Goal: Transaction & Acquisition: Purchase product/service

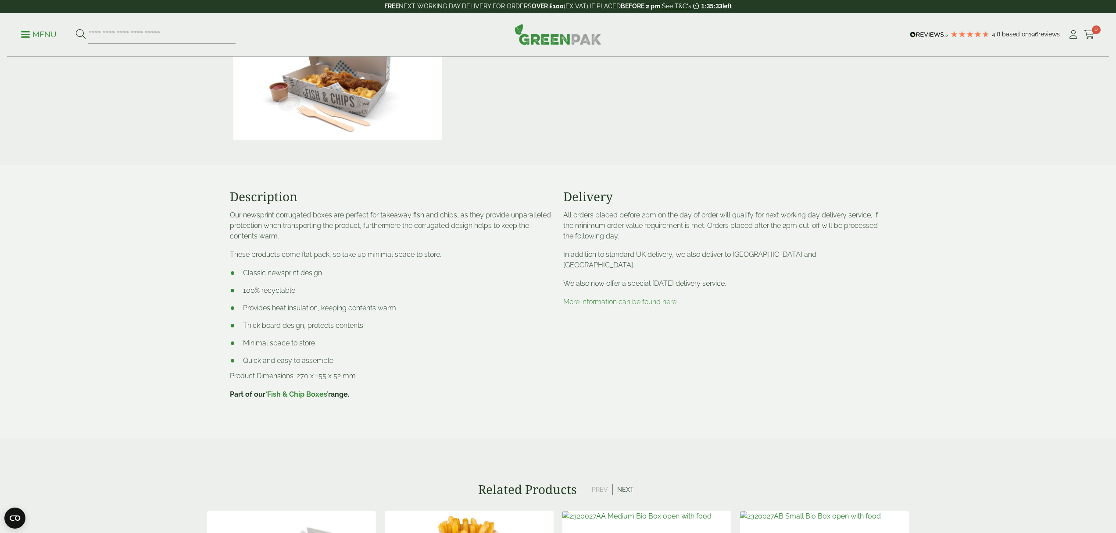
scroll to position [380, 0]
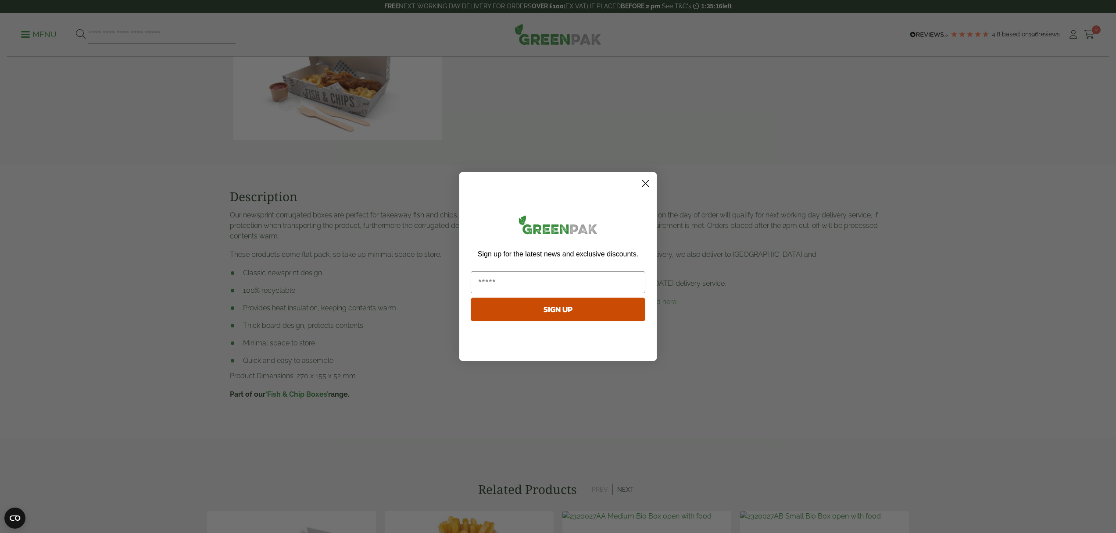
click at [643, 180] on circle "Close dialog" at bounding box center [645, 183] width 14 height 14
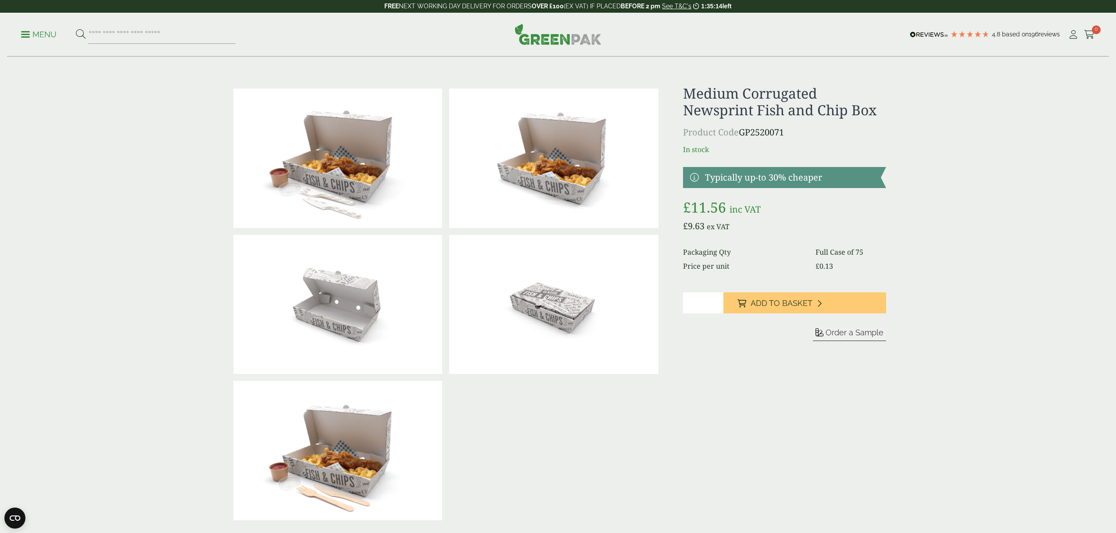
scroll to position [0, 0]
drag, startPoint x: 757, startPoint y: 111, endPoint x: 846, endPoint y: 115, distance: 89.6
click at [846, 115] on h1 "Medium Corrugated Newsprint Fish and Chip Box" at bounding box center [784, 102] width 203 height 34
copy h1 "Fish and Chip"
click at [134, 34] on input "search" at bounding box center [161, 34] width 147 height 18
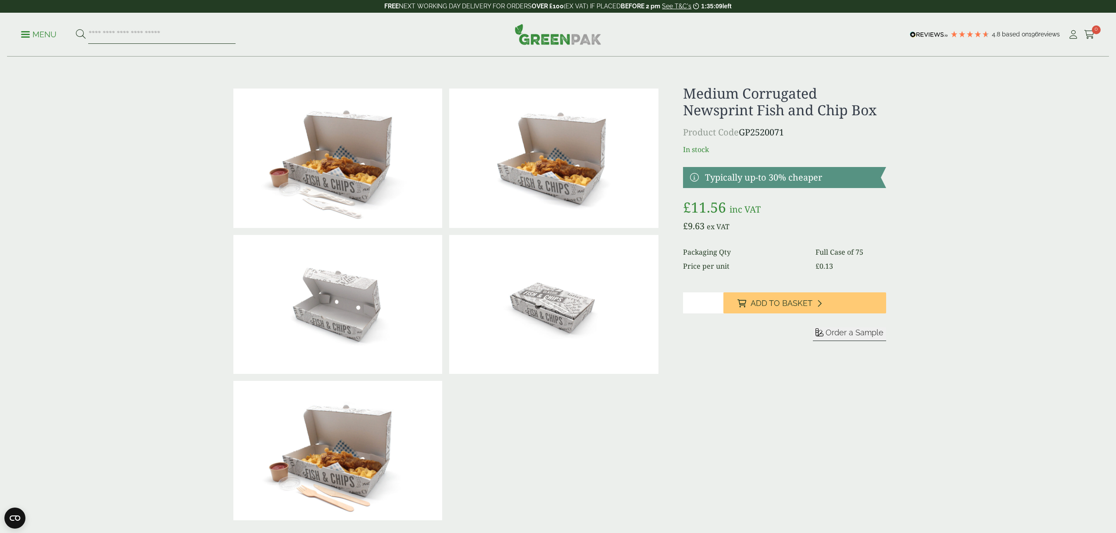
paste input "**********"
click at [80, 34] on button at bounding box center [81, 34] width 10 height 11
type input "**********"
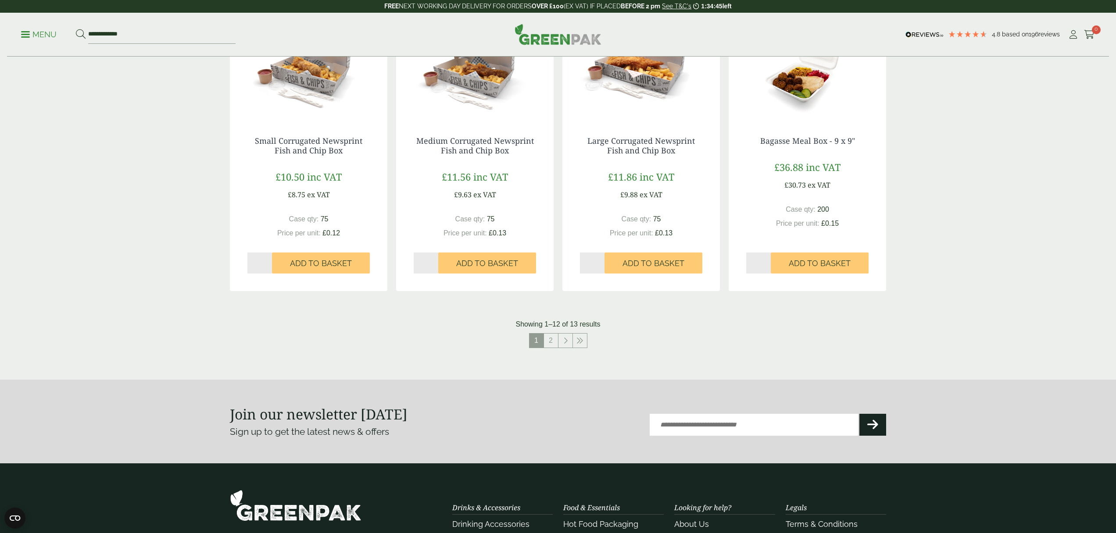
scroll to position [754, 0]
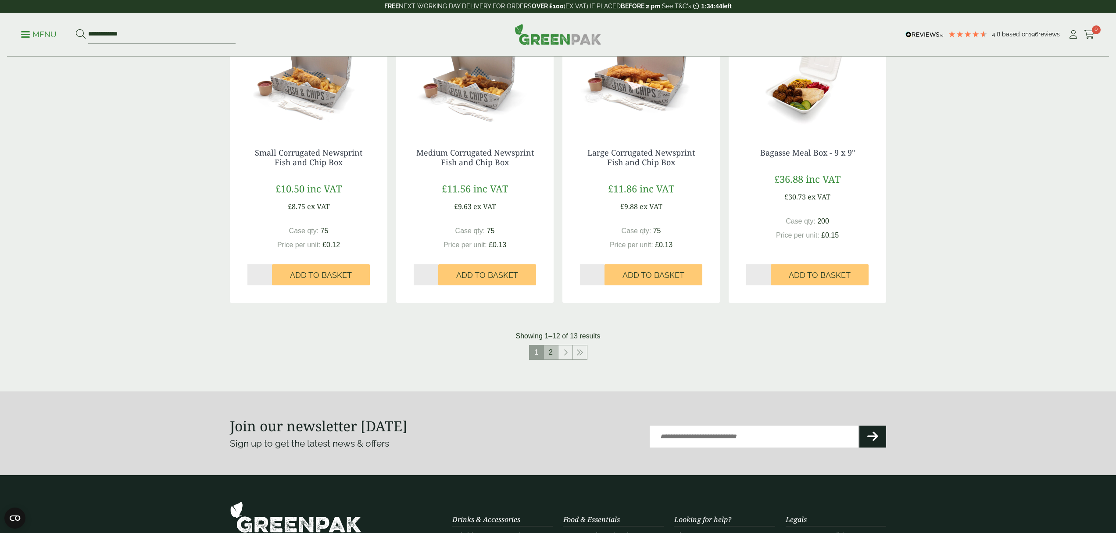
click at [550, 350] on link "2" at bounding box center [551, 353] width 14 height 14
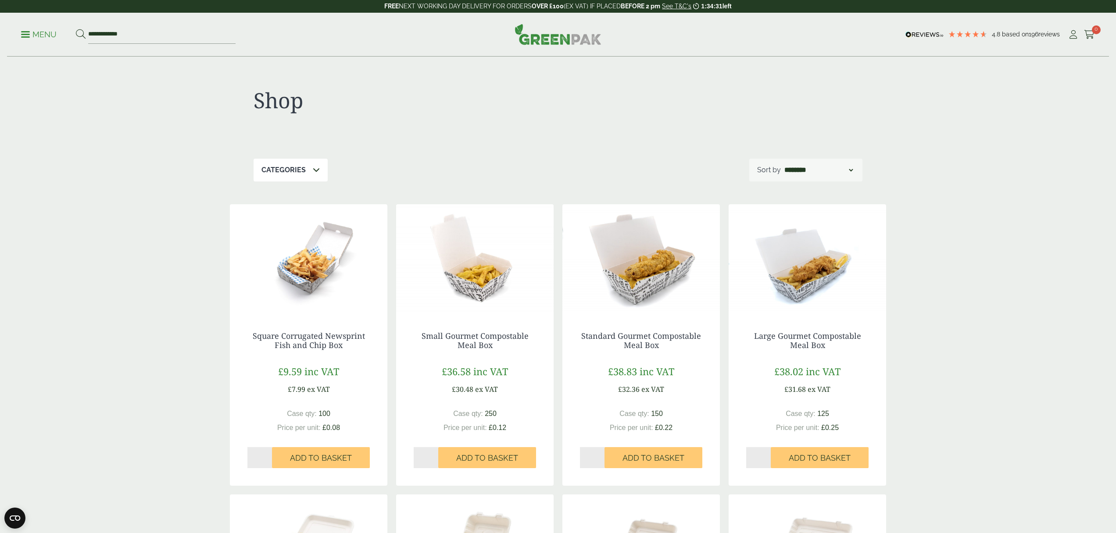
click at [790, 280] on img at bounding box center [806, 259] width 157 height 110
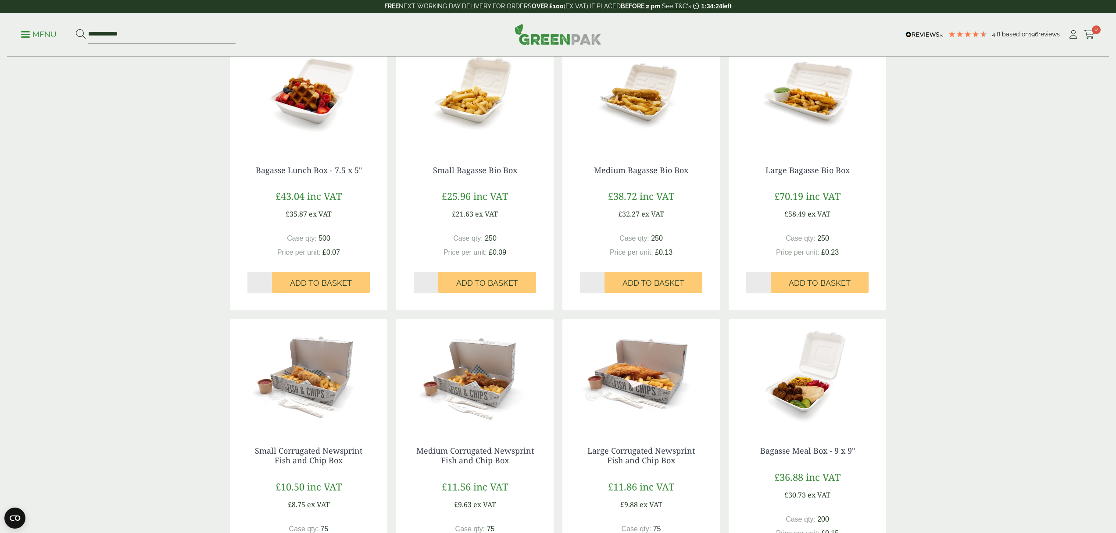
scroll to position [658, 0]
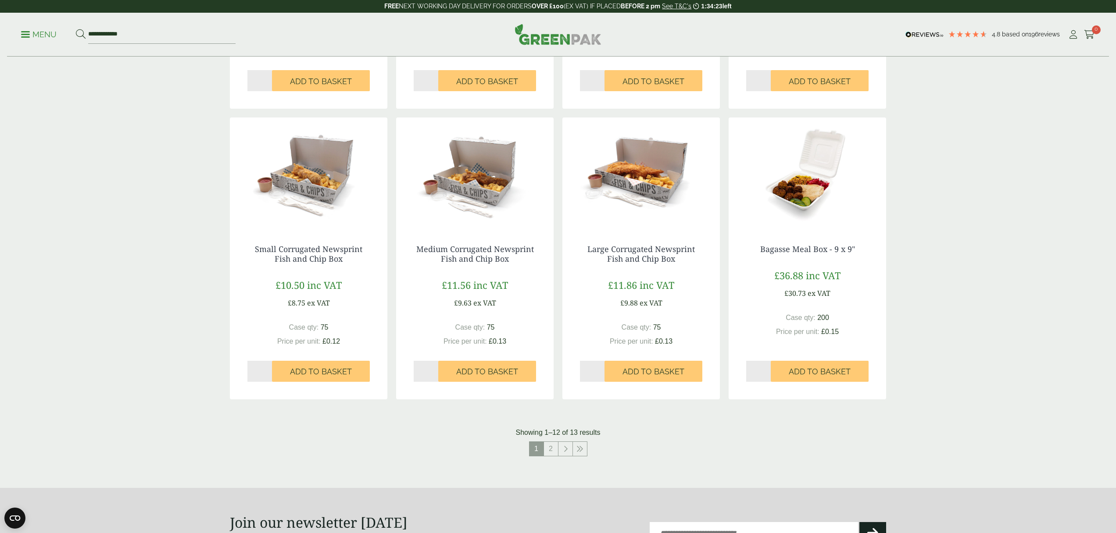
click at [653, 171] on img at bounding box center [640, 173] width 157 height 110
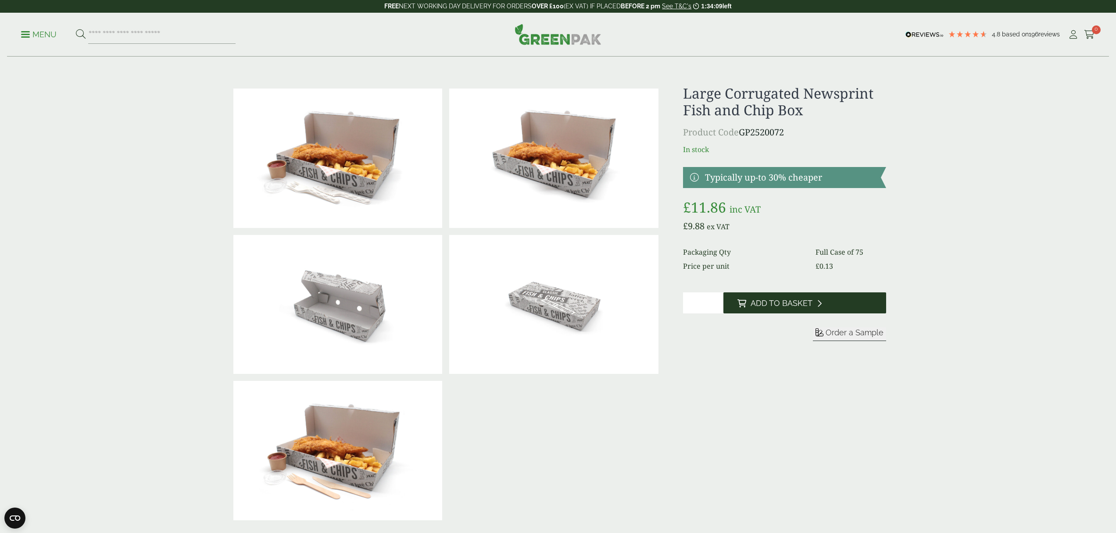
click at [754, 305] on span "Add to Basket" at bounding box center [781, 304] width 62 height 10
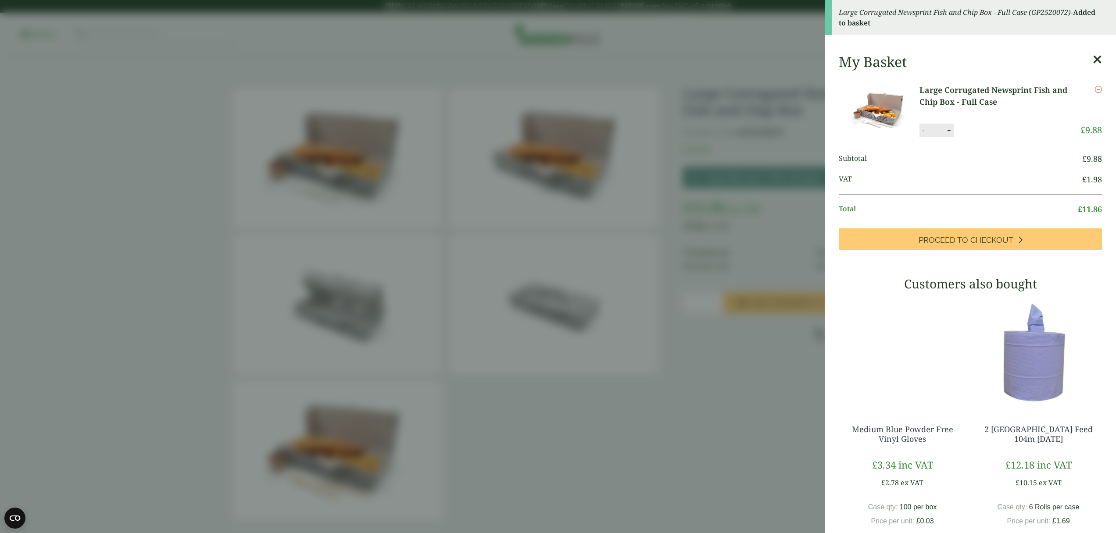
click at [657, 456] on aside "Large Corrugated Newsprint Fish and Chip Box - Full Case (GP2520072) - Added to…" at bounding box center [558, 266] width 1116 height 533
